Goal: Information Seeking & Learning: Learn about a topic

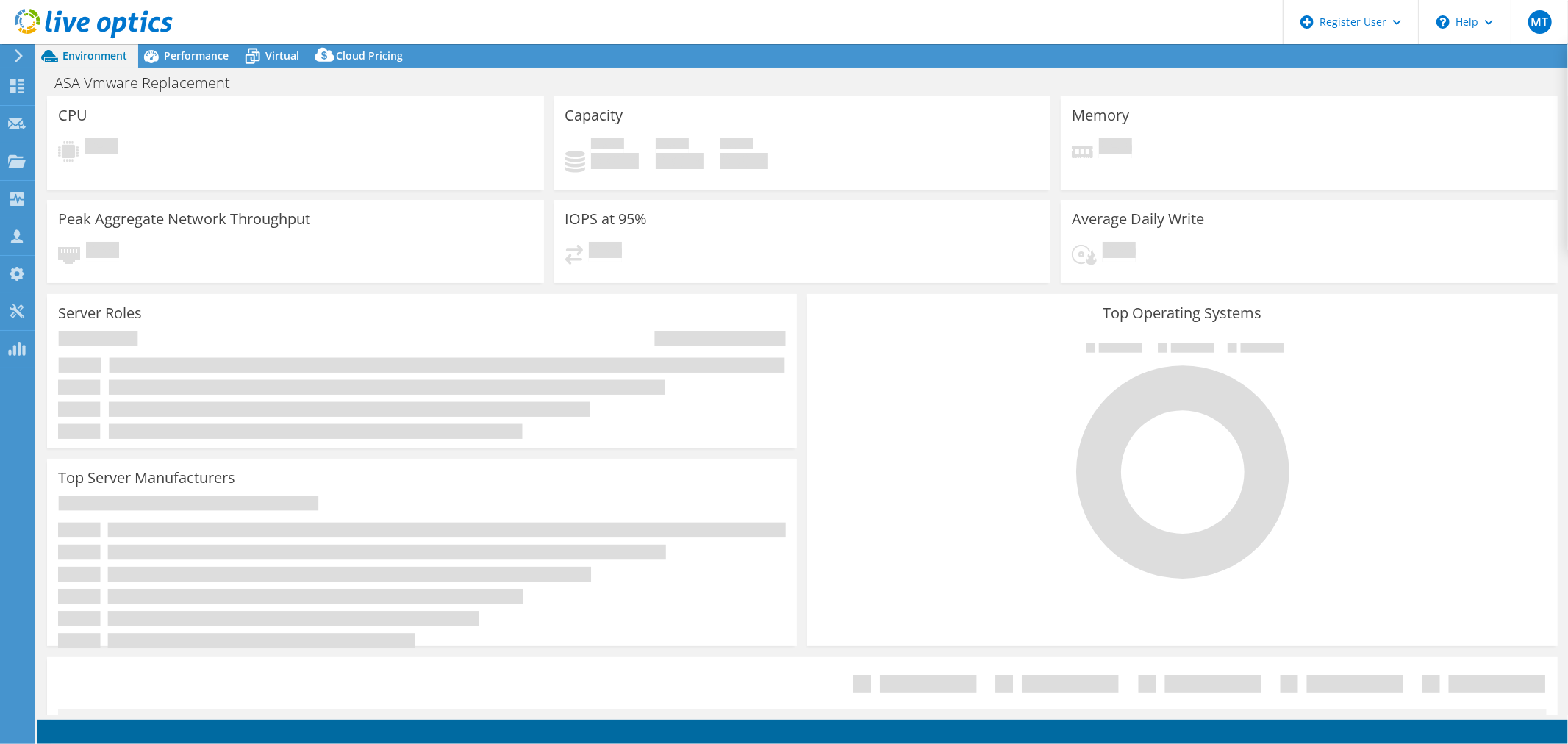
select select "USD"
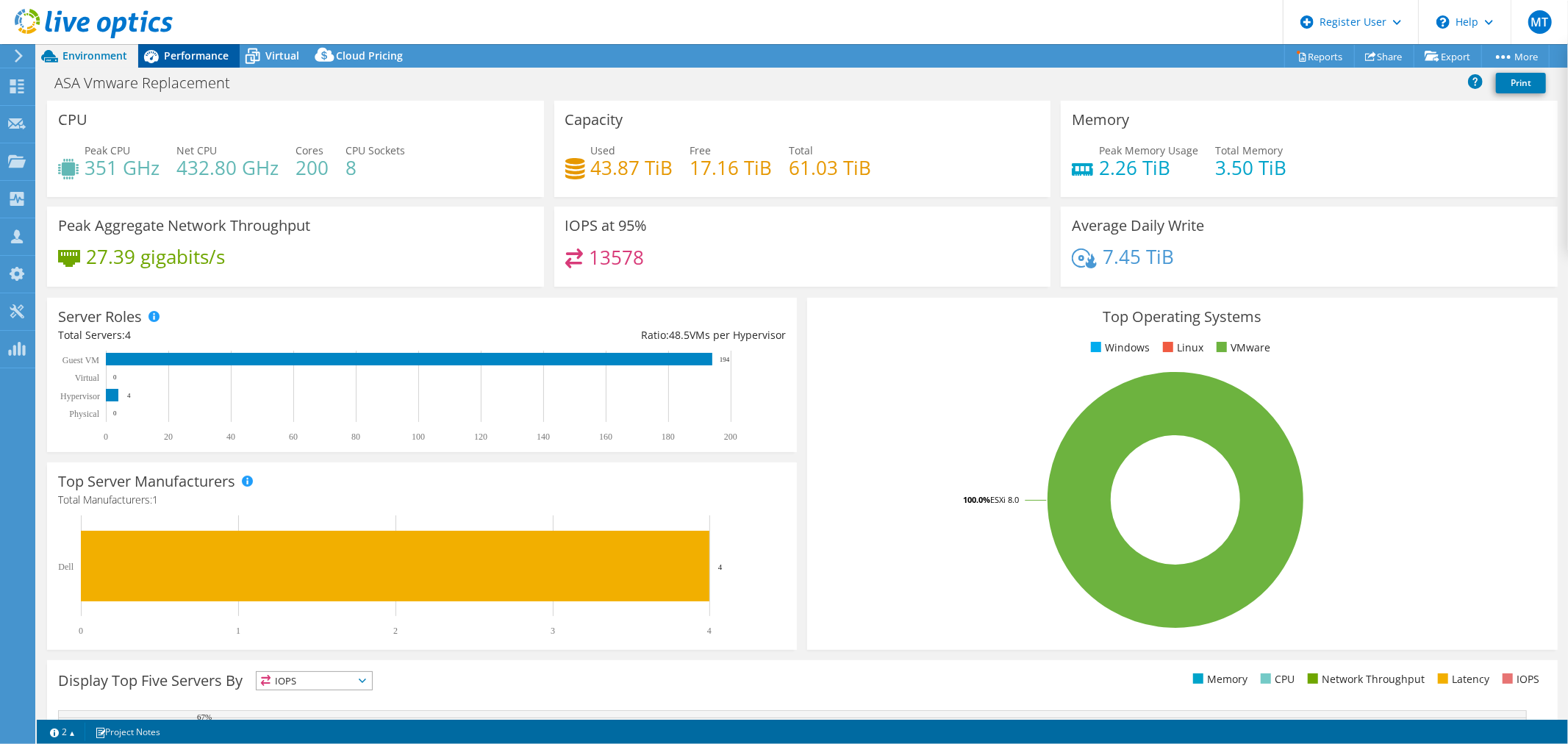
click at [214, 46] on div "Performance" at bounding box center [189, 56] width 102 height 24
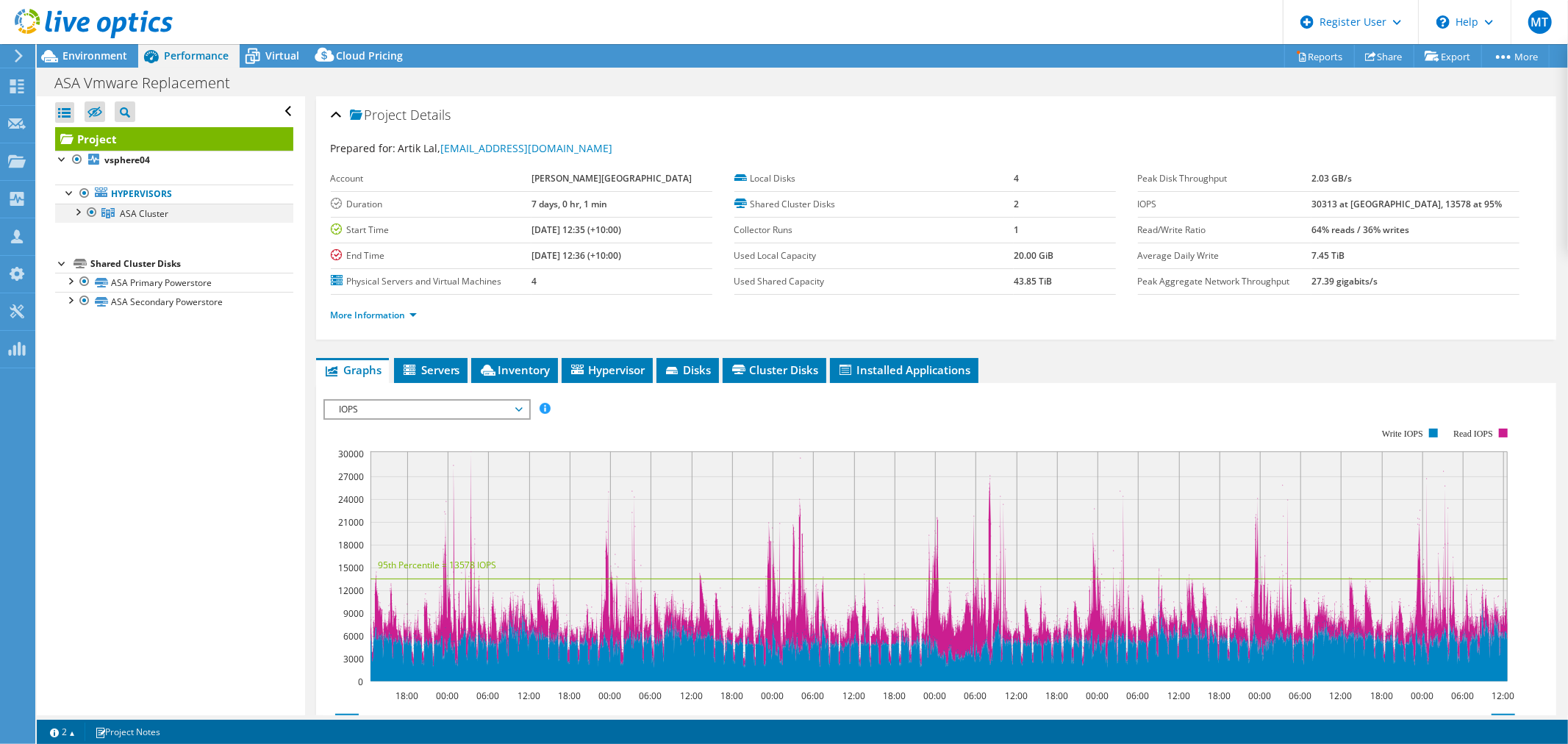
click at [81, 216] on div at bounding box center [77, 211] width 15 height 15
click at [76, 211] on div at bounding box center [77, 211] width 15 height 15
click at [69, 298] on div at bounding box center [70, 299] width 15 height 15
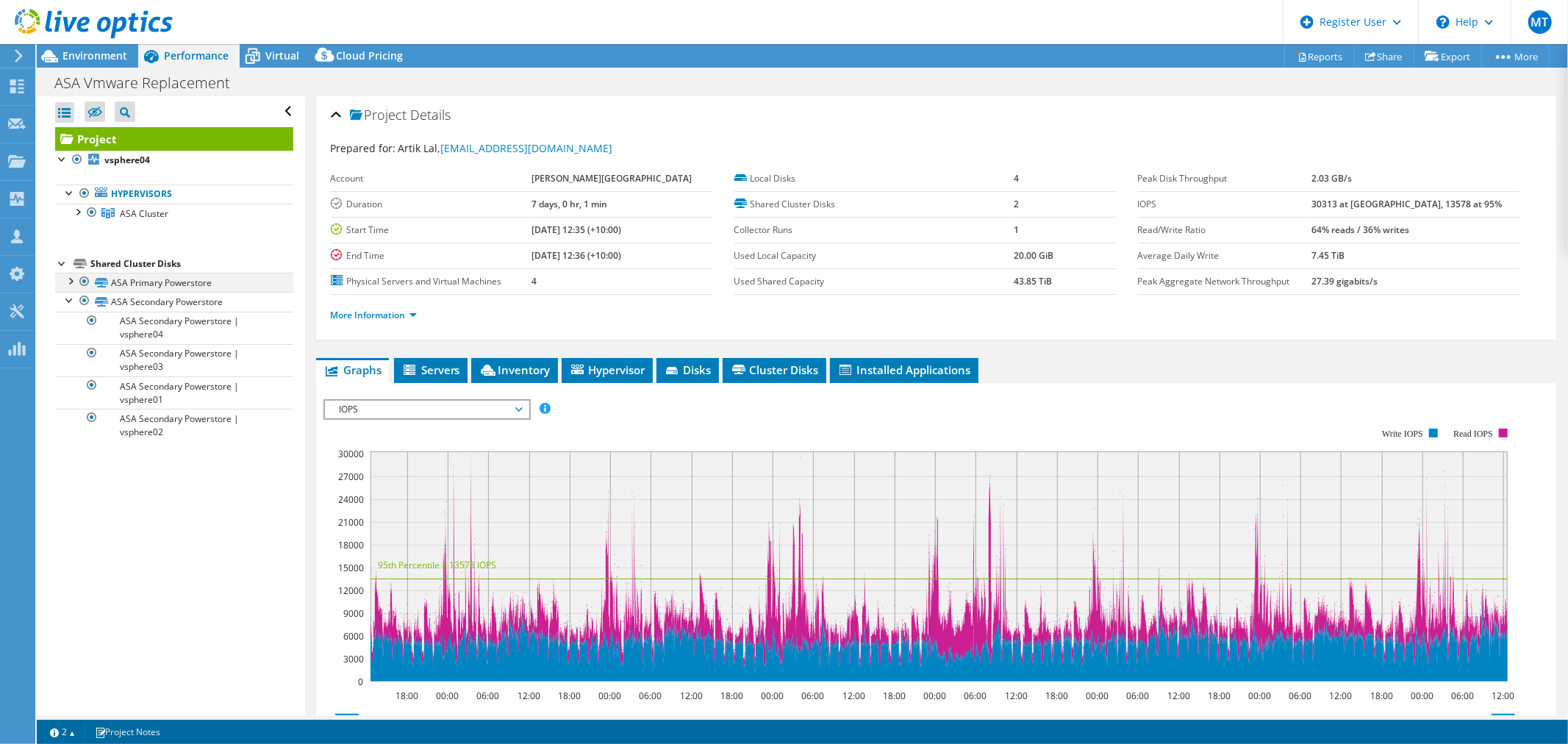
click at [71, 279] on div at bounding box center [70, 280] width 15 height 15
click at [68, 299] on div at bounding box center [70, 299] width 15 height 15
click at [161, 432] on div "Open All Close All Hide Excluded Nodes Project Tree Filter" at bounding box center [170, 406] width 268 height 620
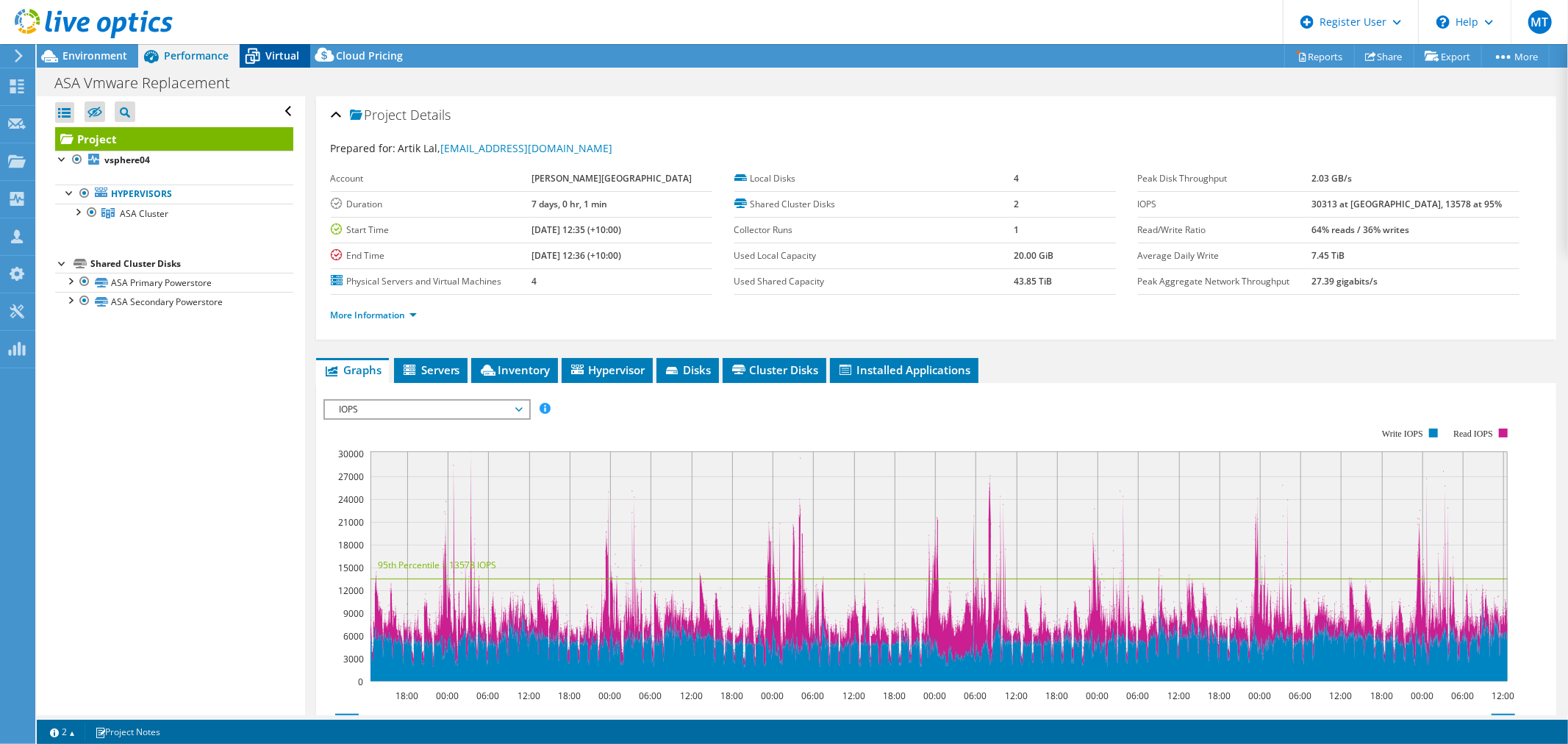
click at [286, 56] on span "Virtual" at bounding box center [282, 55] width 34 height 14
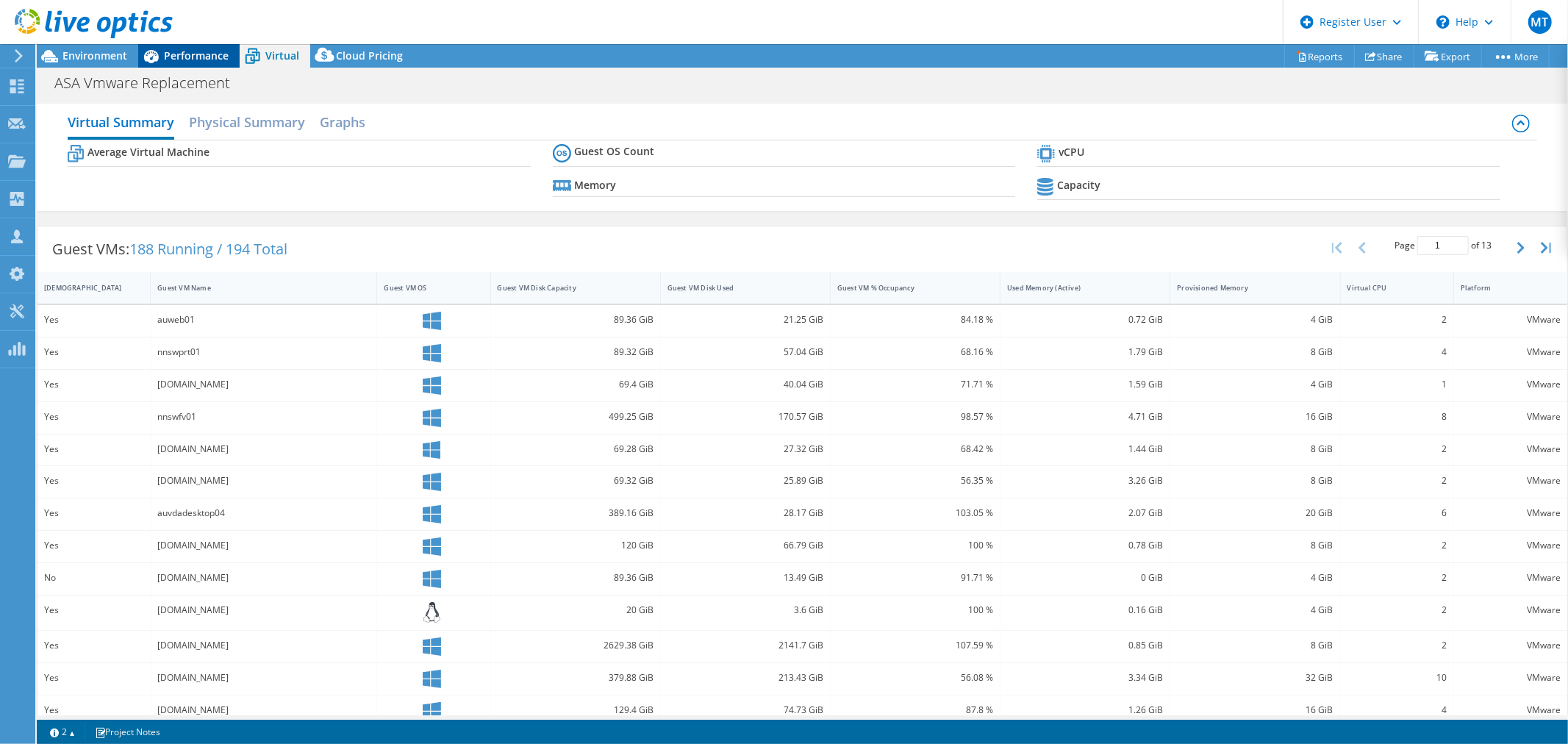
click at [193, 55] on span "Performance" at bounding box center [196, 55] width 64 height 14
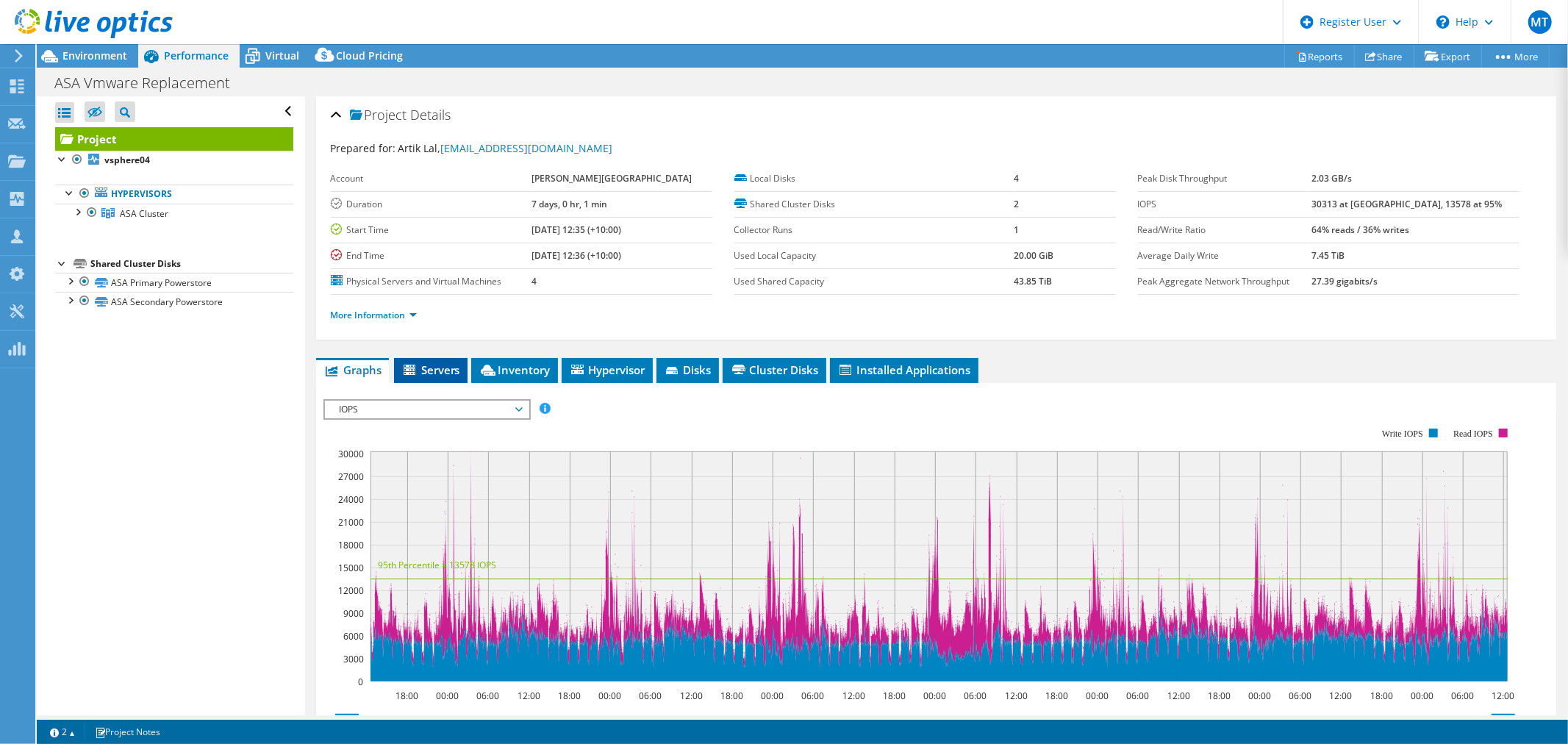
click at [433, 367] on span "Servers" at bounding box center [431, 370] width 59 height 15
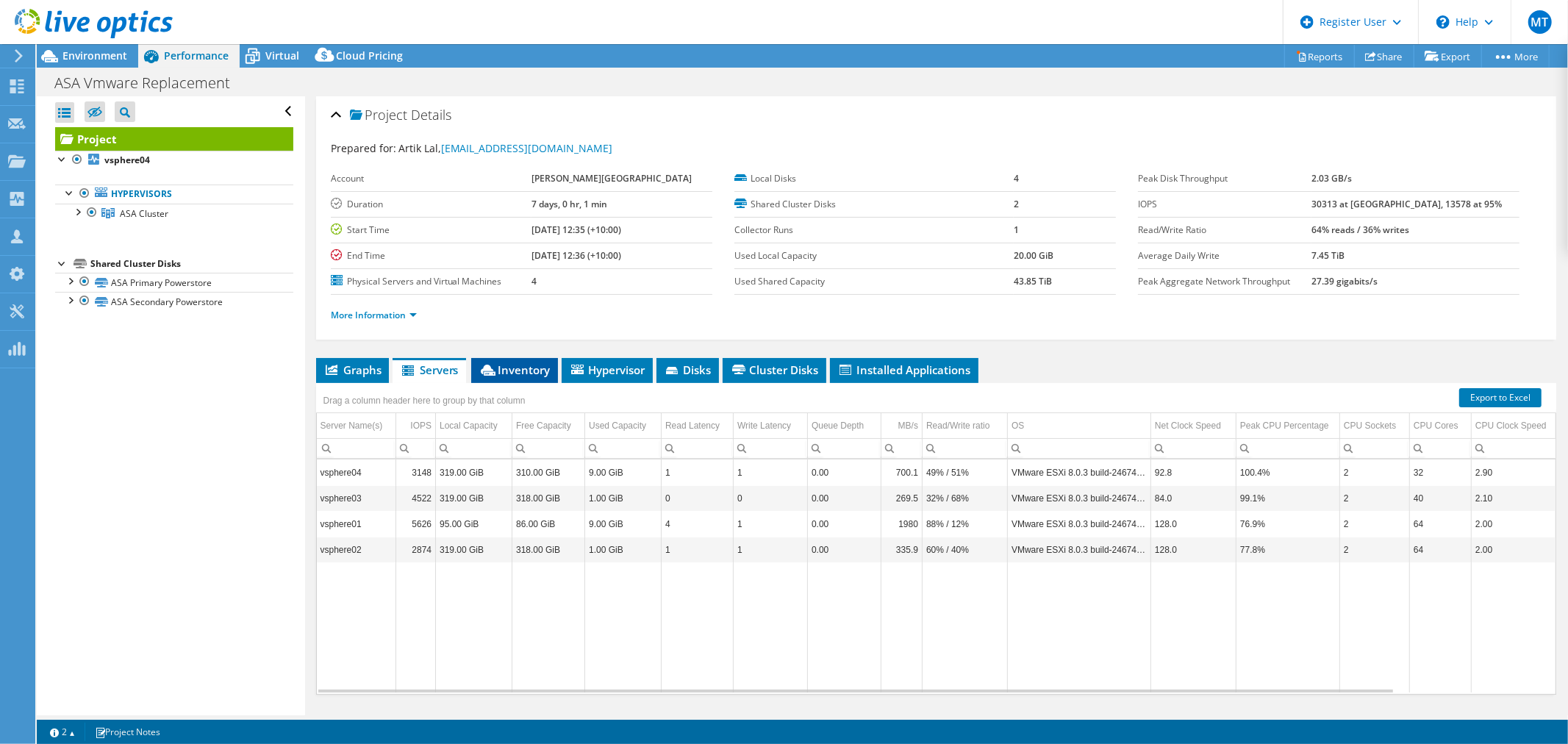
click at [525, 376] on li "Inventory" at bounding box center [515, 371] width 87 height 25
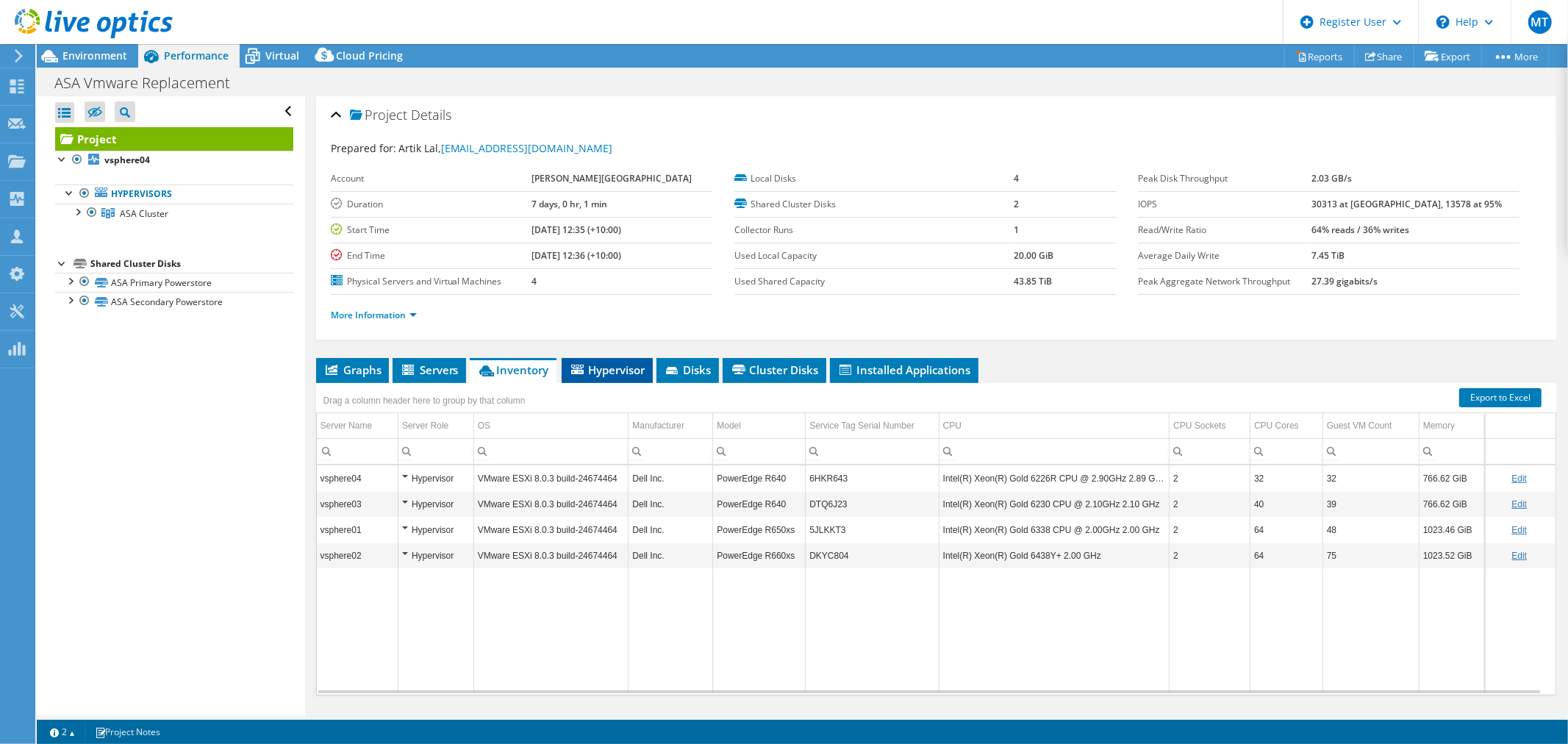
click at [623, 363] on span "Hypervisor" at bounding box center [607, 370] width 76 height 15
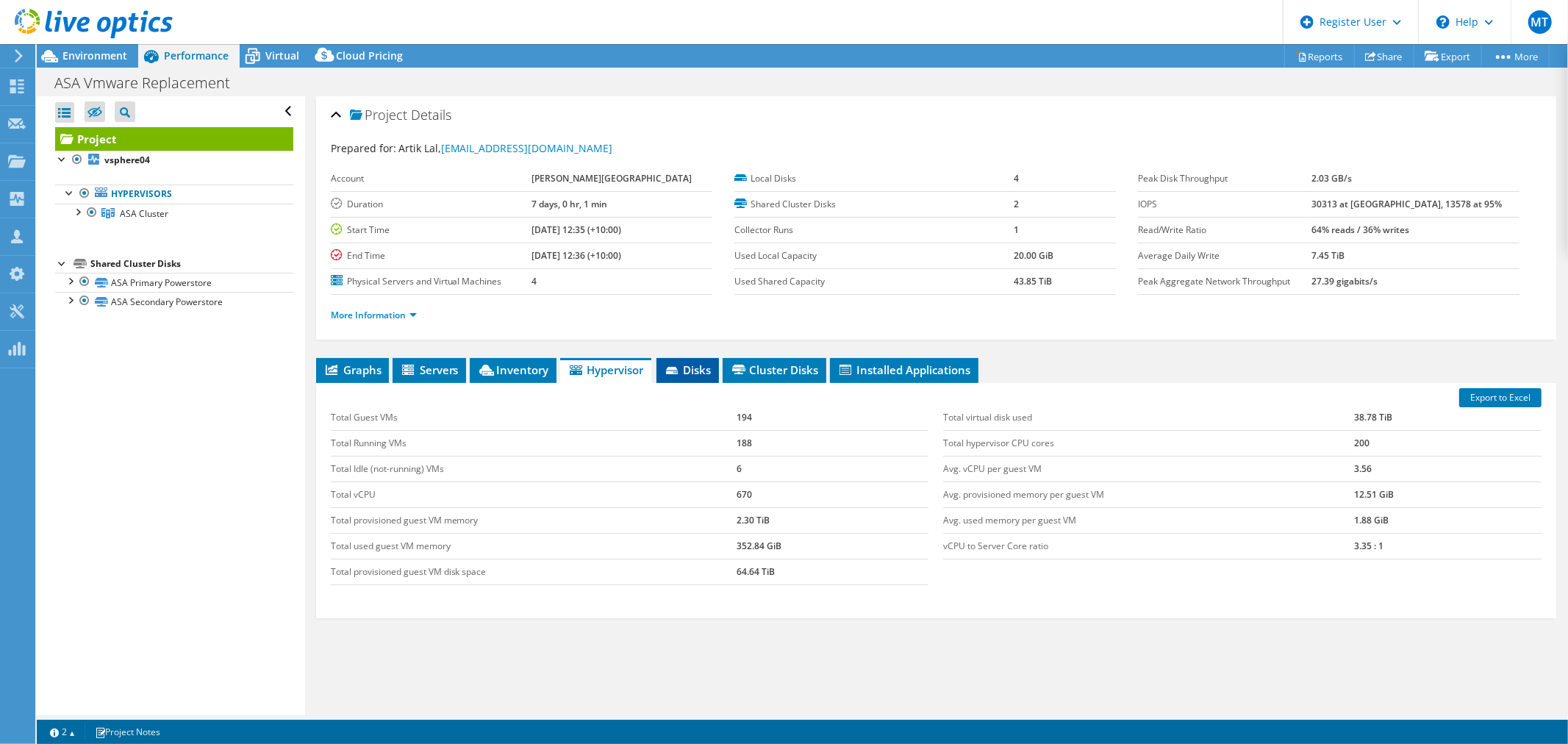
click at [687, 363] on span "Disks" at bounding box center [687, 370] width 48 height 15
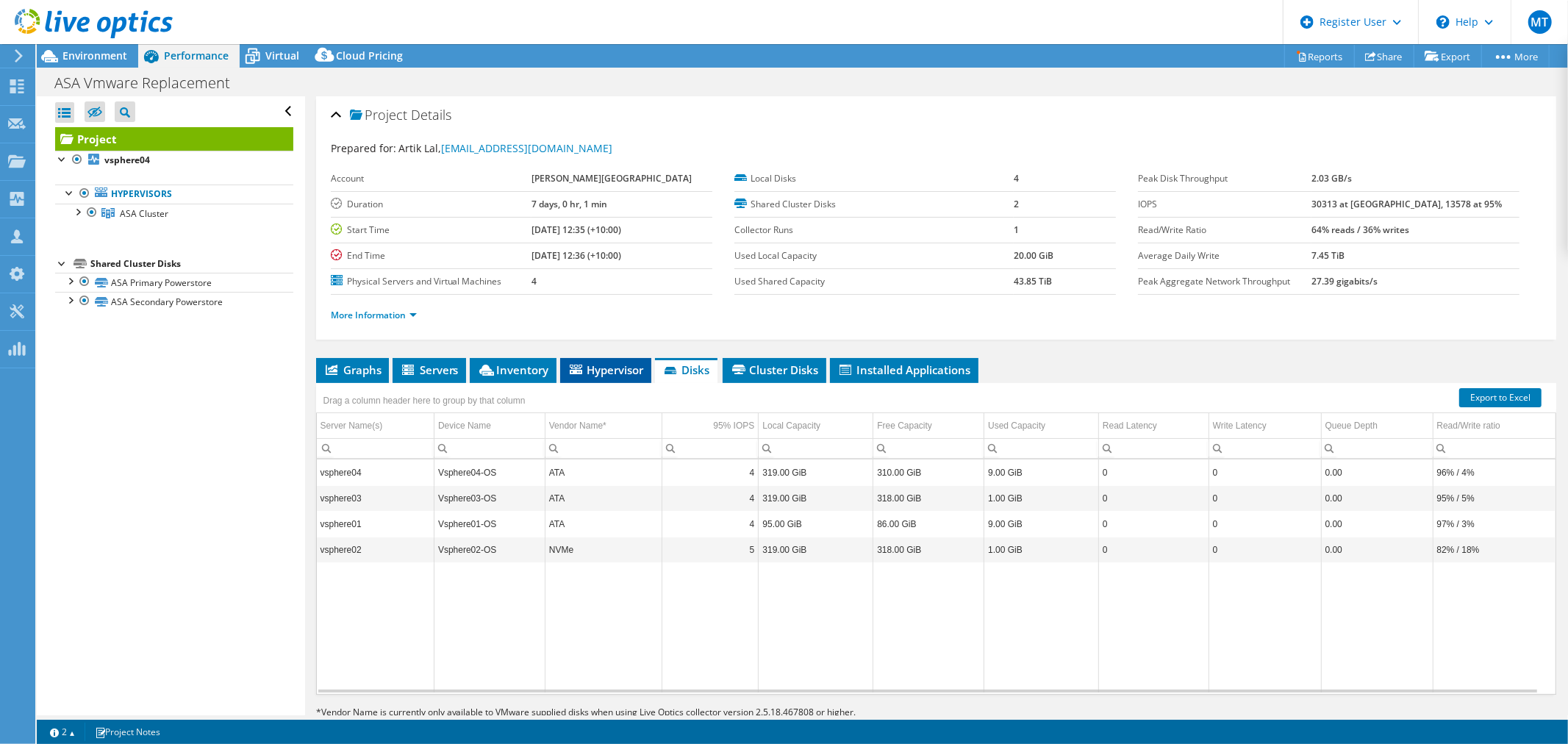
click at [607, 374] on span "Hypervisor" at bounding box center [606, 370] width 76 height 15
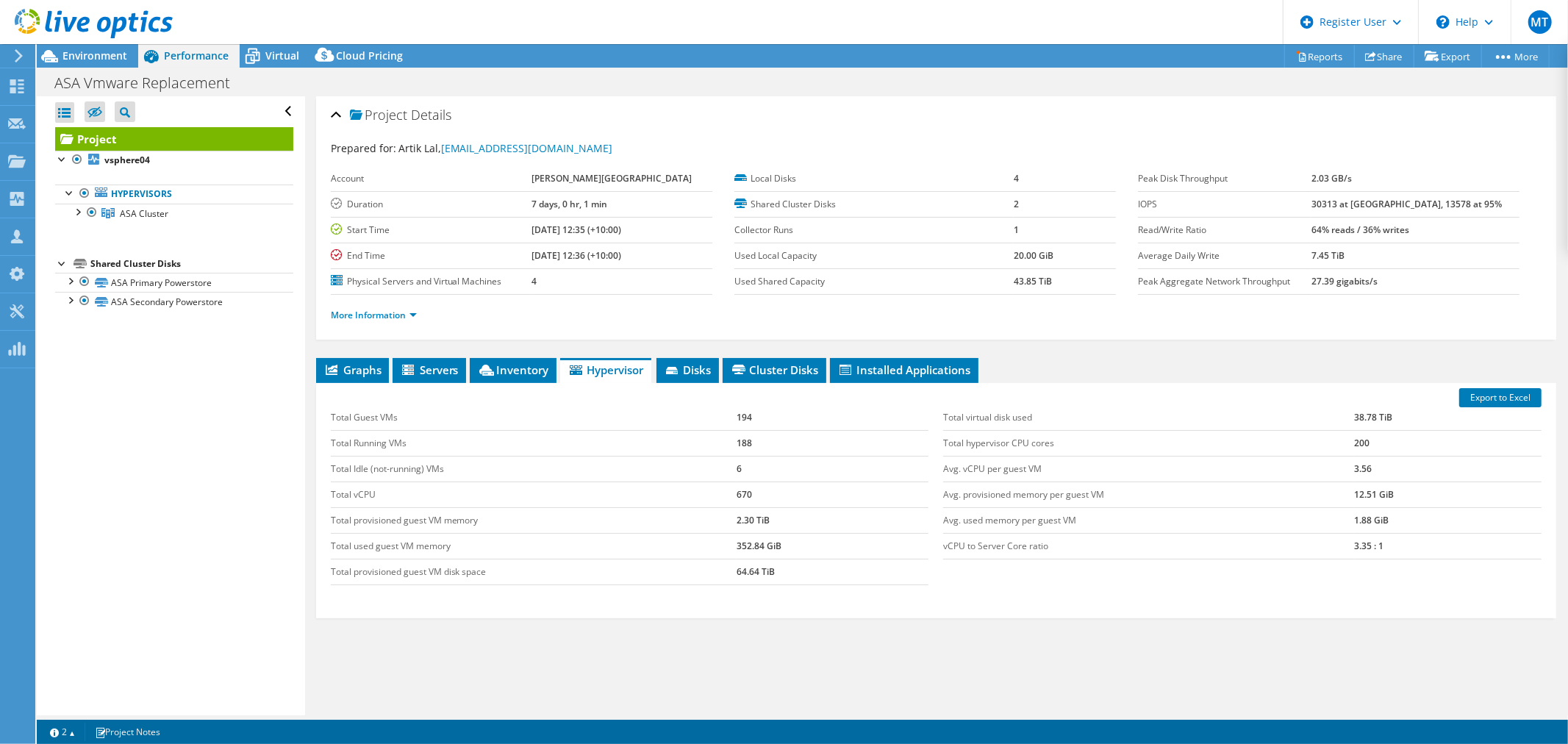
click at [134, 509] on div "Open All Close All Hide Excluded Nodes Project Tree Filter" at bounding box center [170, 406] width 268 height 620
click at [66, 537] on div "Open All Close All Hide Excluded Nodes Project Tree Filter" at bounding box center [170, 406] width 268 height 620
